Goal: Information Seeking & Learning: Learn about a topic

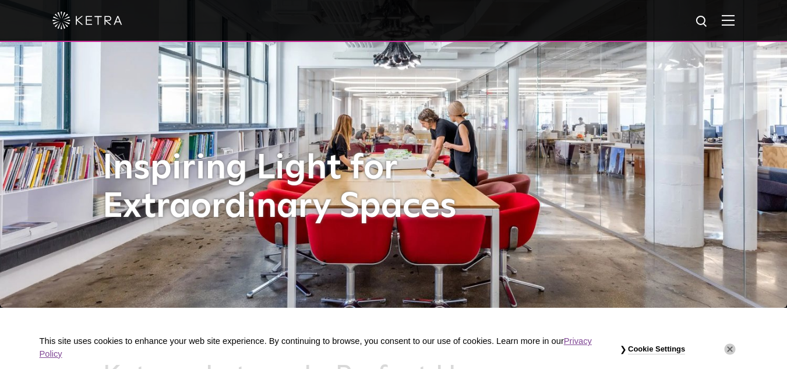
scroll to position [23, 0]
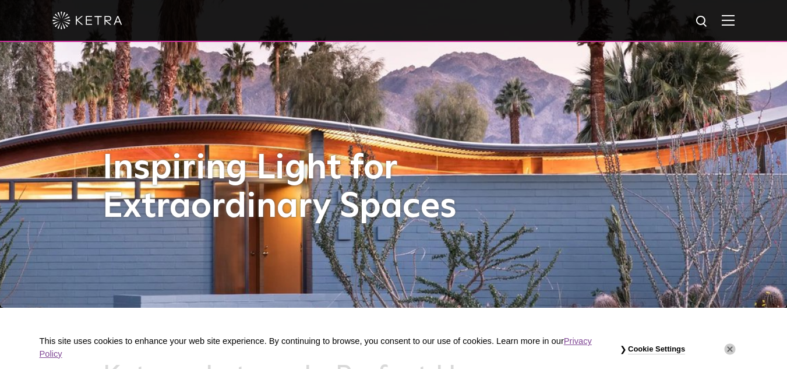
click at [732, 26] on img at bounding box center [728, 20] width 13 height 11
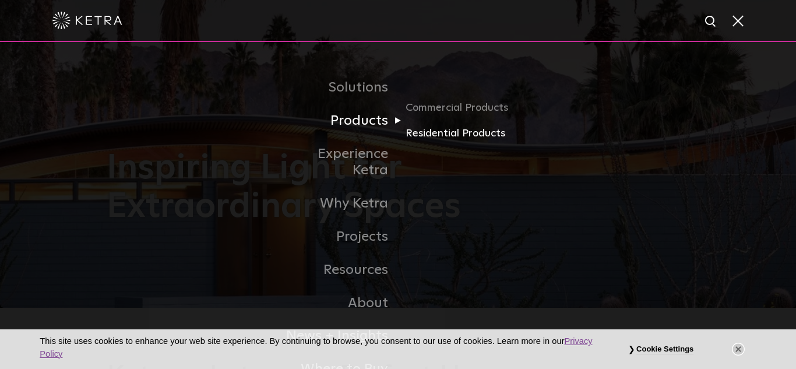
click at [439, 137] on link "Residential Products" at bounding box center [461, 133] width 112 height 17
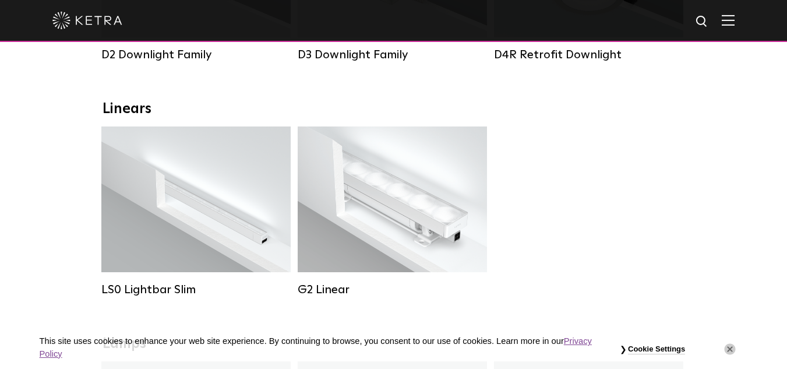
scroll to position [366, 0]
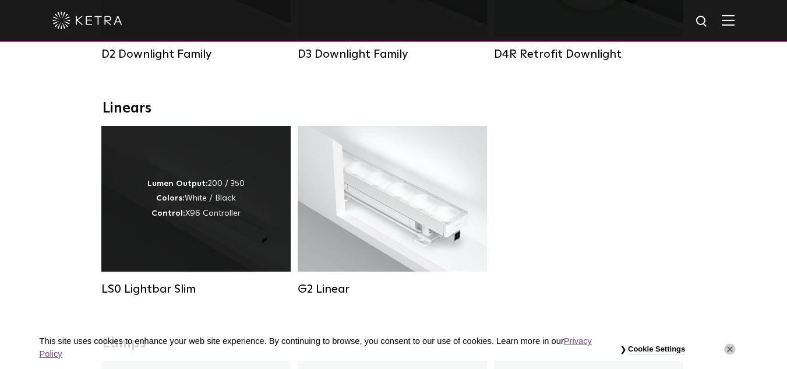
click at [223, 254] on div "Lumen Output: 200 / 350 Colors: White / Black Control: X96 Controller" at bounding box center [195, 199] width 189 height 146
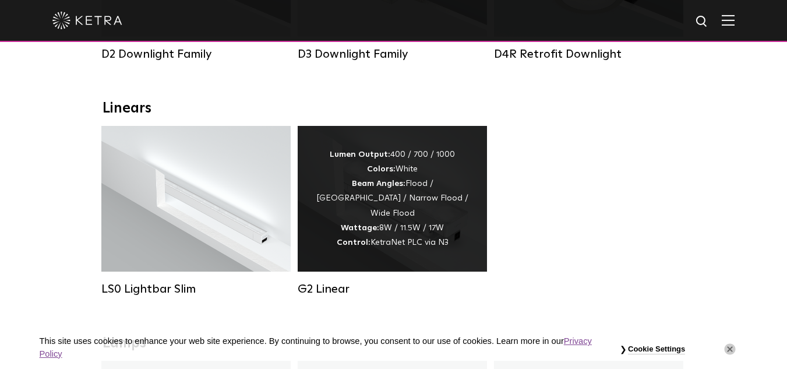
click at [361, 261] on div "Lumen Output: 400 / 700 / 1000 Colors: White Beam Angles: Flood / Graze / Narro…" at bounding box center [392, 199] width 189 height 146
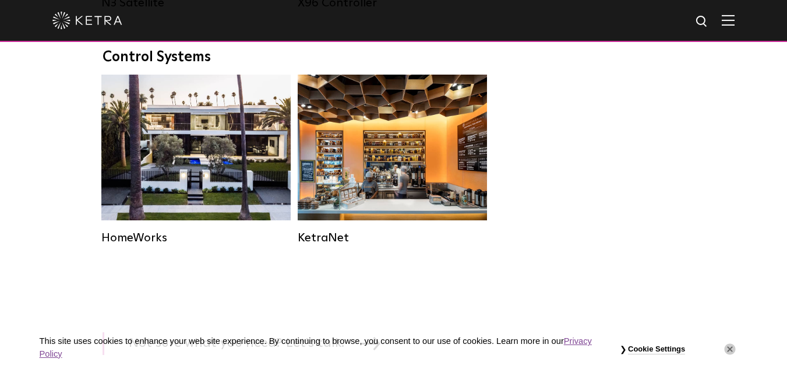
scroll to position [1544, 0]
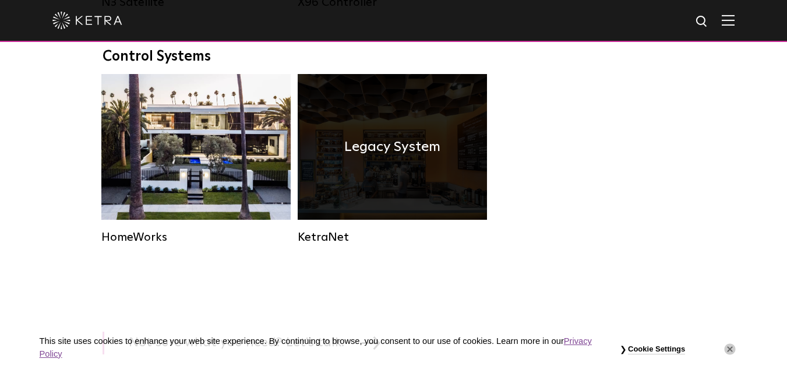
click at [395, 158] on h4 "Legacy System" at bounding box center [392, 147] width 96 height 22
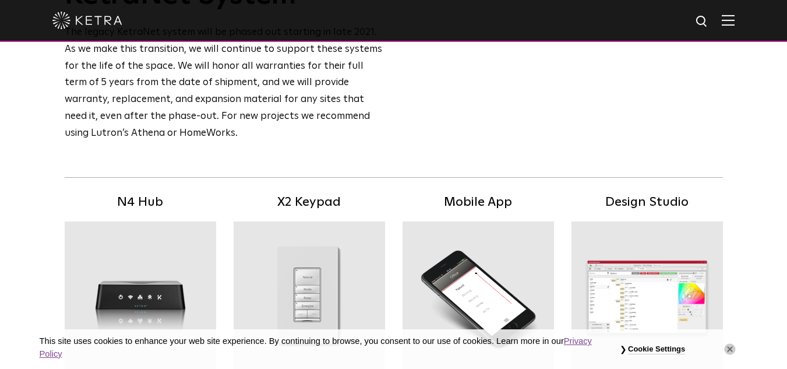
scroll to position [125, 0]
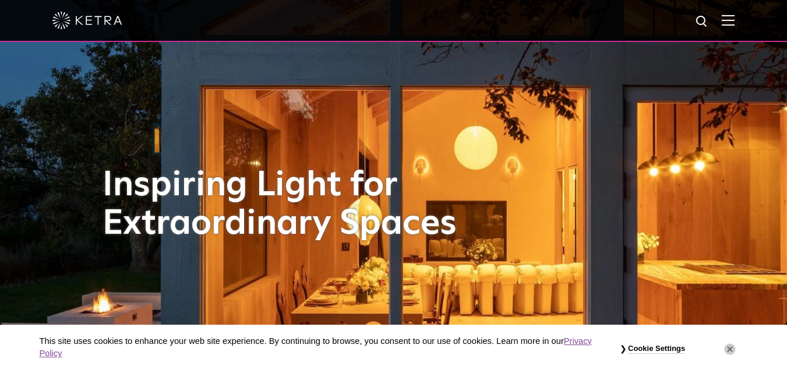
click at [734, 26] on img at bounding box center [728, 20] width 13 height 11
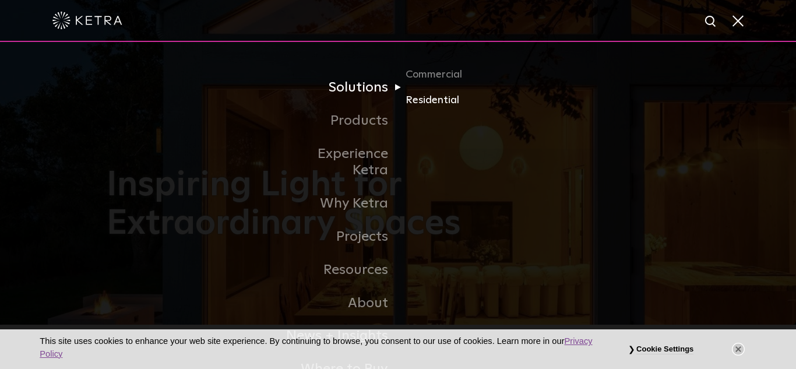
click at [429, 106] on link "Residential" at bounding box center [461, 100] width 112 height 17
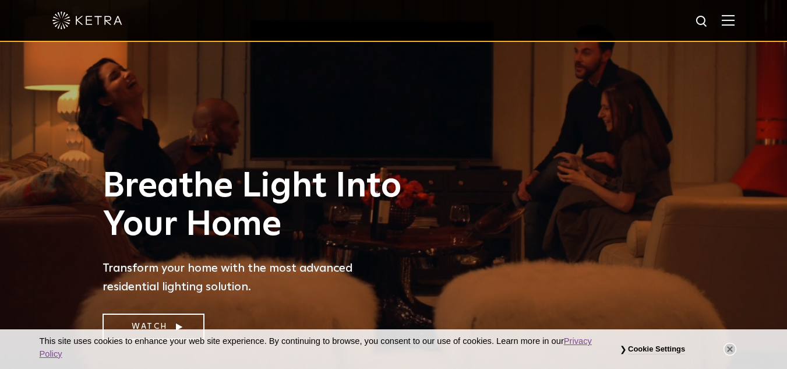
click at [730, 24] on div at bounding box center [393, 20] width 682 height 41
click at [734, 21] on img at bounding box center [728, 20] width 13 height 11
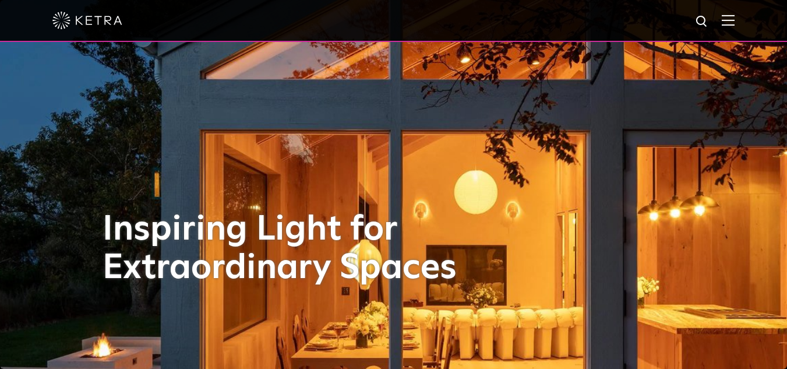
scroll to position [44, 0]
